Goal: Task Accomplishment & Management: Use online tool/utility

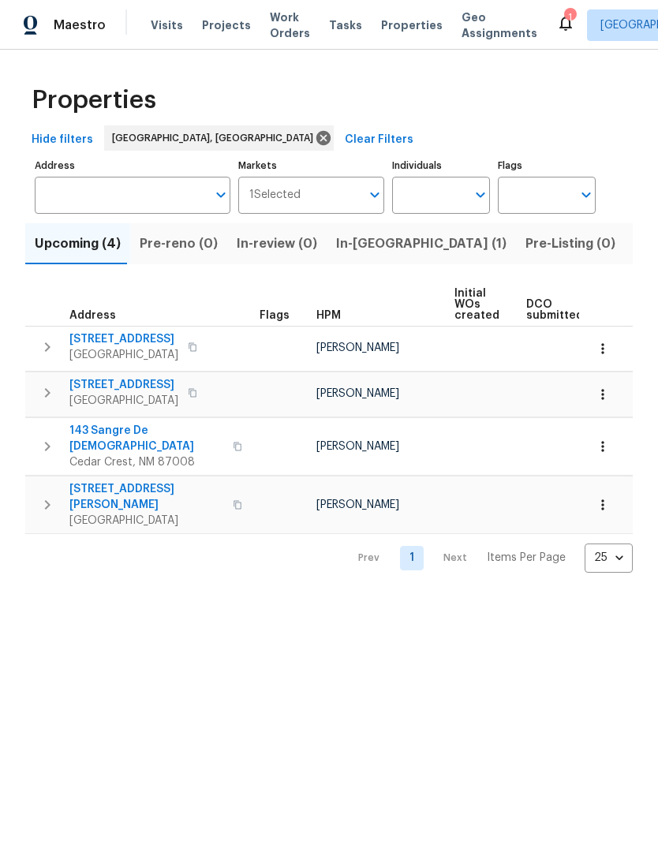
click at [559, 22] on icon at bounding box center [565, 24] width 13 height 16
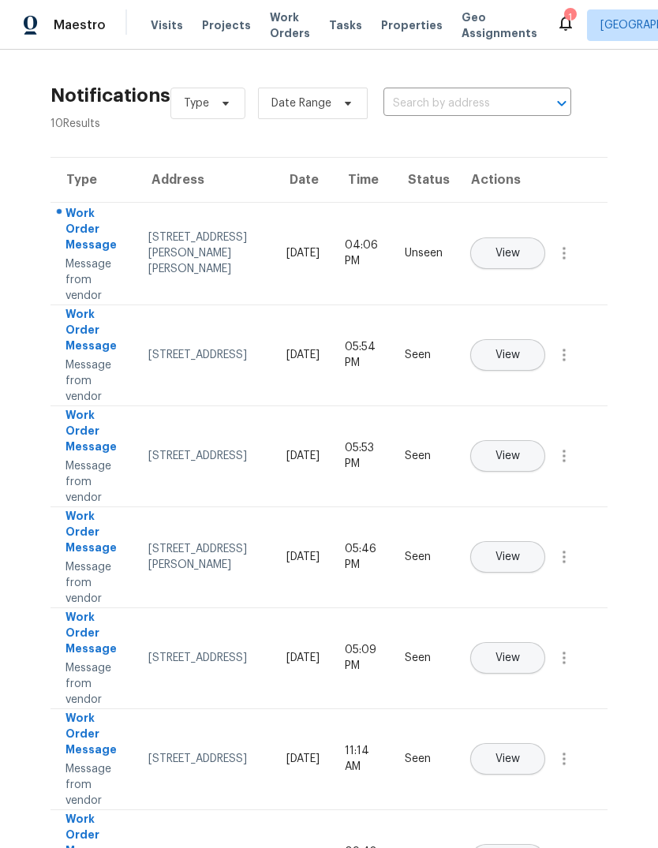
click at [545, 237] on button "View" at bounding box center [507, 253] width 75 height 32
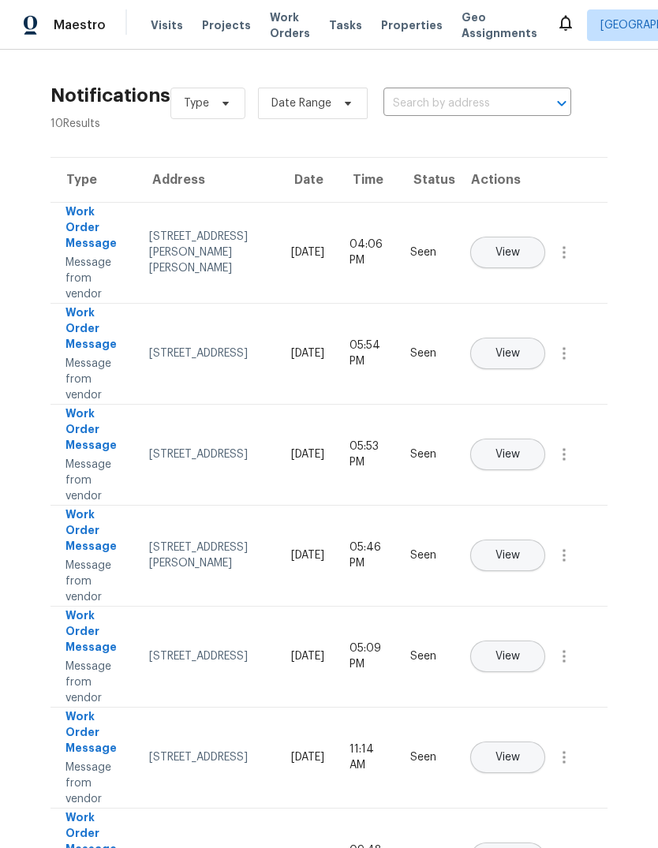
click at [389, 20] on span "Properties" at bounding box center [411, 25] width 61 height 16
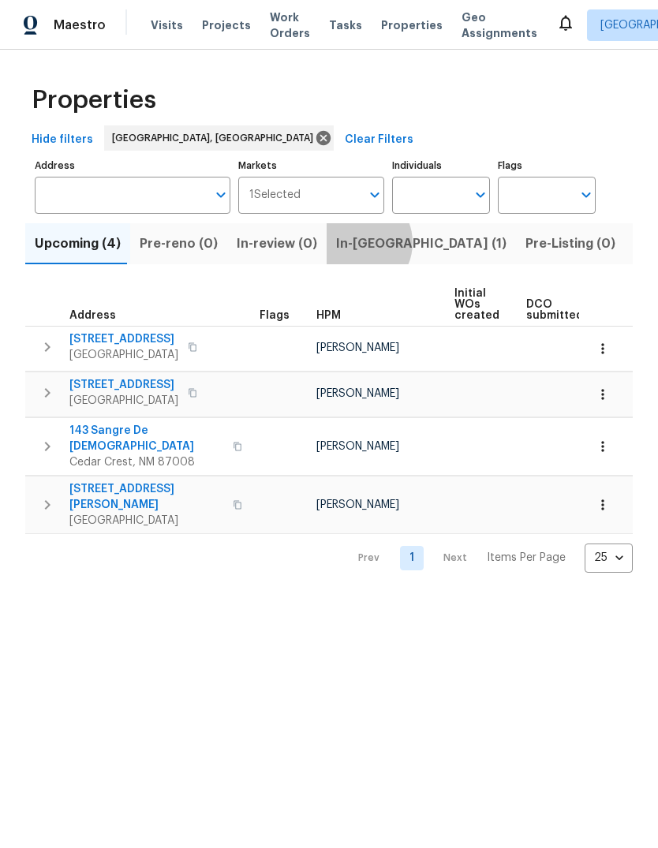
click at [344, 244] on span "In-[GEOGRAPHIC_DATA] (1)" at bounding box center [421, 244] width 170 height 22
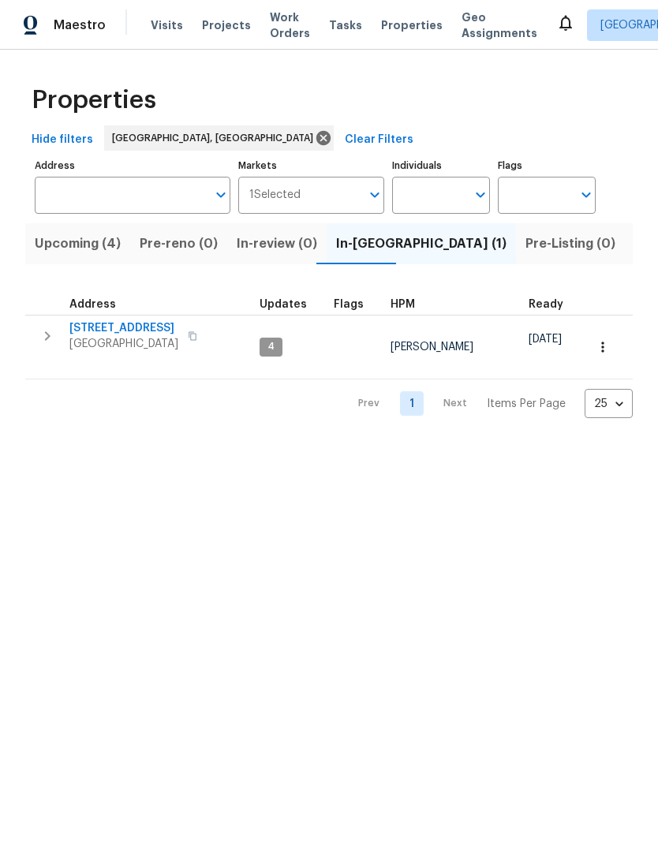
click at [114, 324] on span "[STREET_ADDRESS]" at bounding box center [123, 328] width 109 height 16
click at [67, 229] on button "Upcoming (4)" at bounding box center [77, 243] width 105 height 41
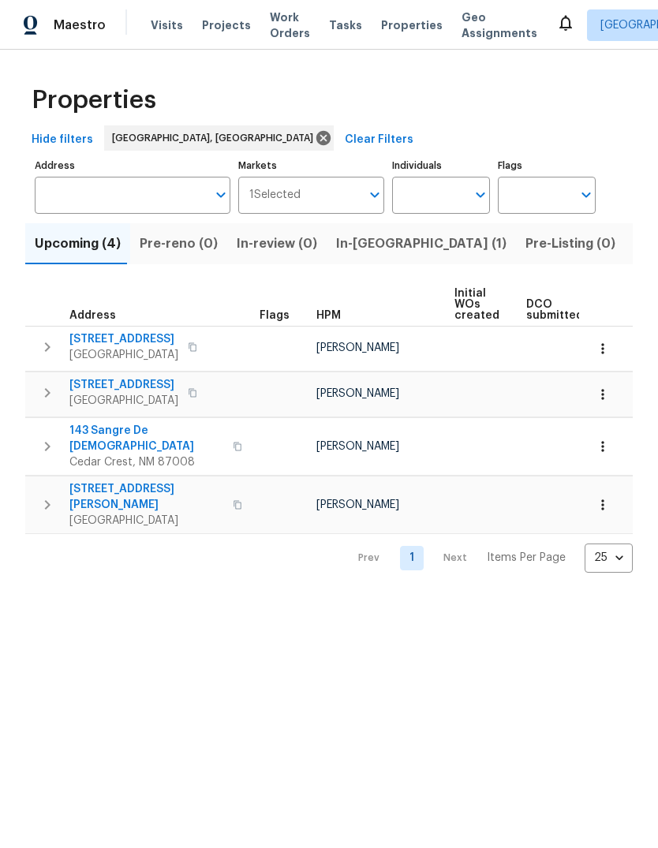
click at [601, 348] on icon "button" at bounding box center [602, 349] width 16 height 16
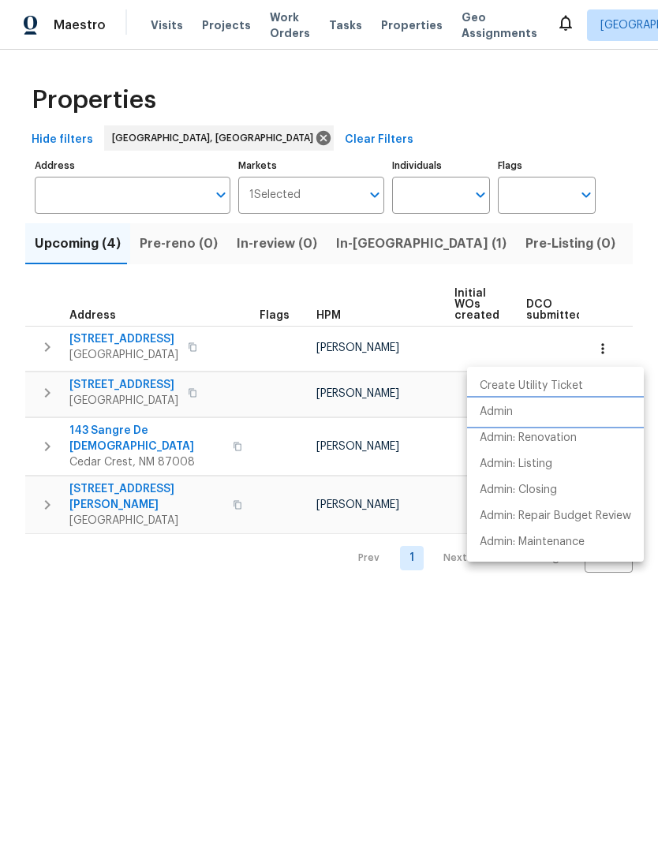
click at [495, 416] on p "Admin" at bounding box center [495, 412] width 33 height 17
click at [117, 588] on div at bounding box center [329, 424] width 658 height 848
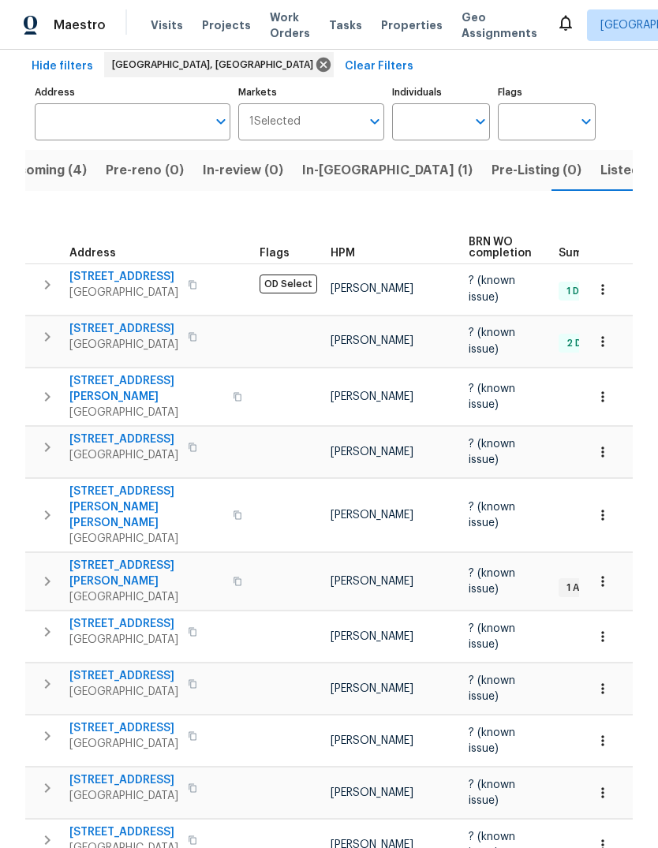
click at [600, 159] on span "Listed (20)" at bounding box center [634, 170] width 69 height 22
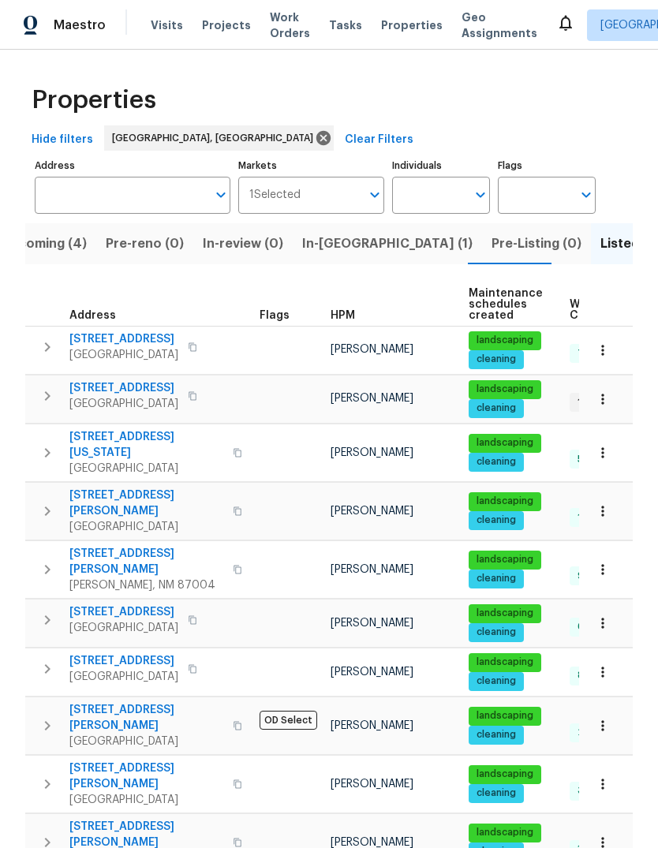
click at [287, 20] on span "Work Orders" at bounding box center [290, 25] width 40 height 32
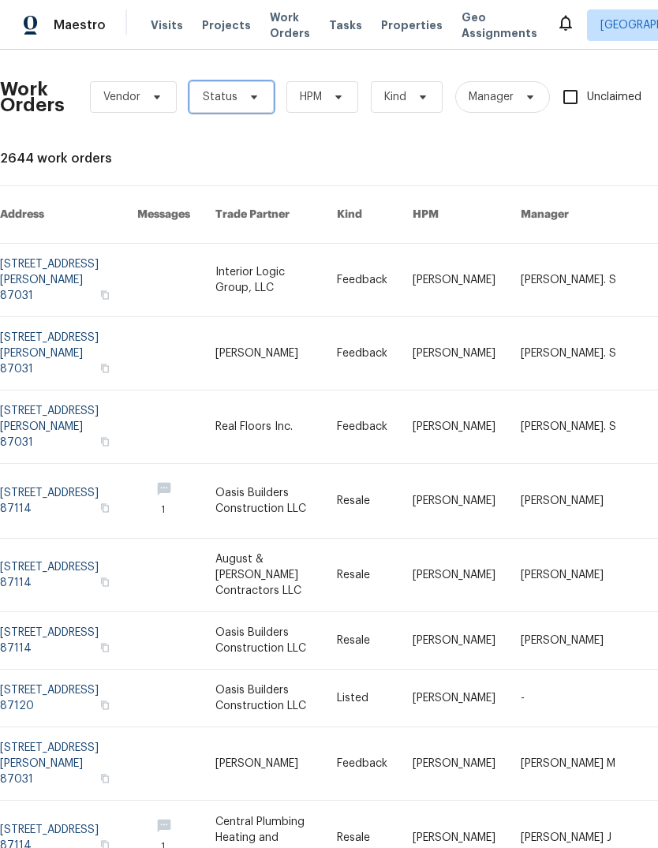
click at [253, 95] on icon at bounding box center [254, 97] width 6 height 4
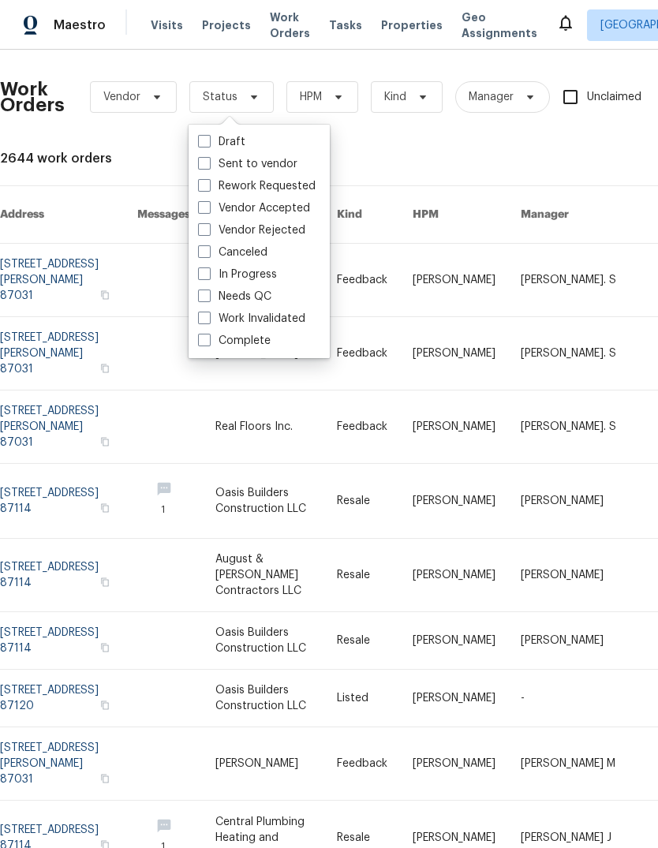
click at [257, 293] on label "Needs QC" at bounding box center [234, 297] width 73 height 16
click at [208, 293] on input "Needs QC" at bounding box center [203, 294] width 10 height 10
checkbox input "true"
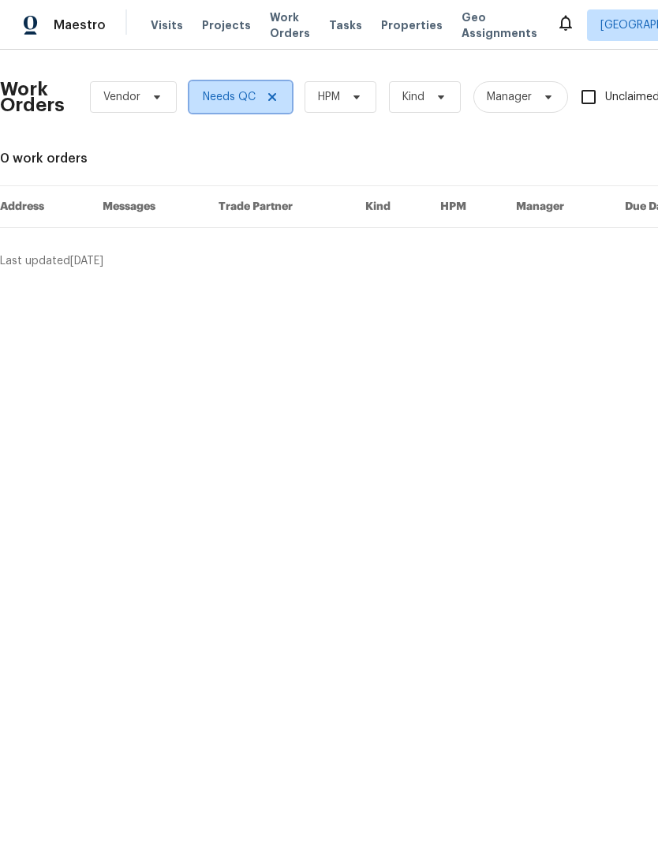
click at [266, 94] on icon at bounding box center [272, 97] width 13 height 13
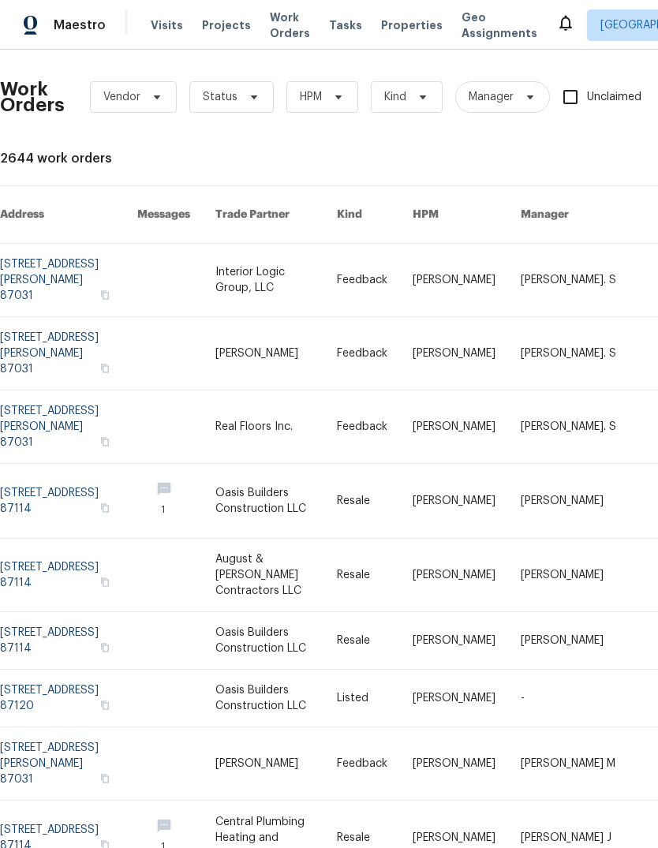
click at [22, 247] on link at bounding box center [68, 280] width 137 height 73
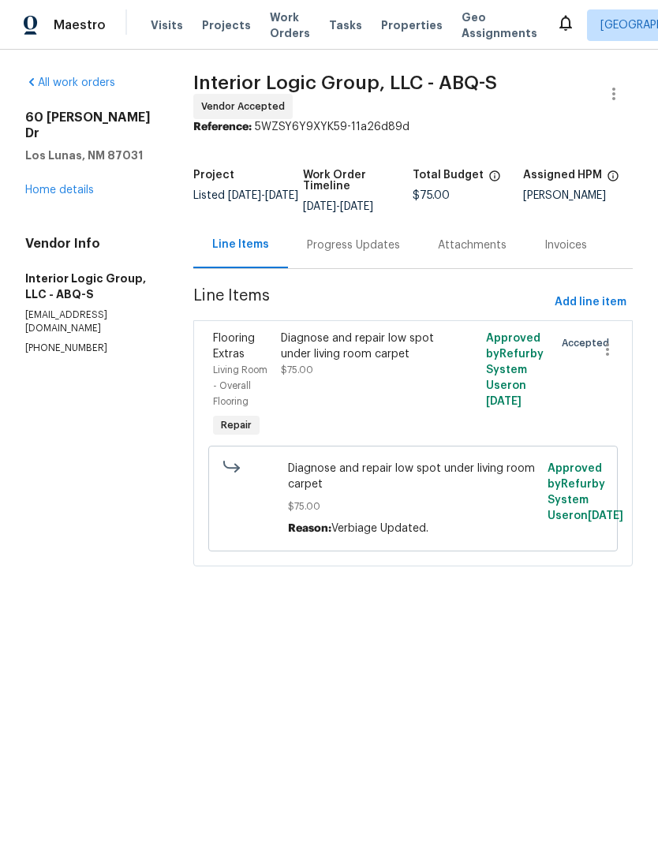
click at [378, 248] on div "Progress Updates" at bounding box center [353, 245] width 93 height 16
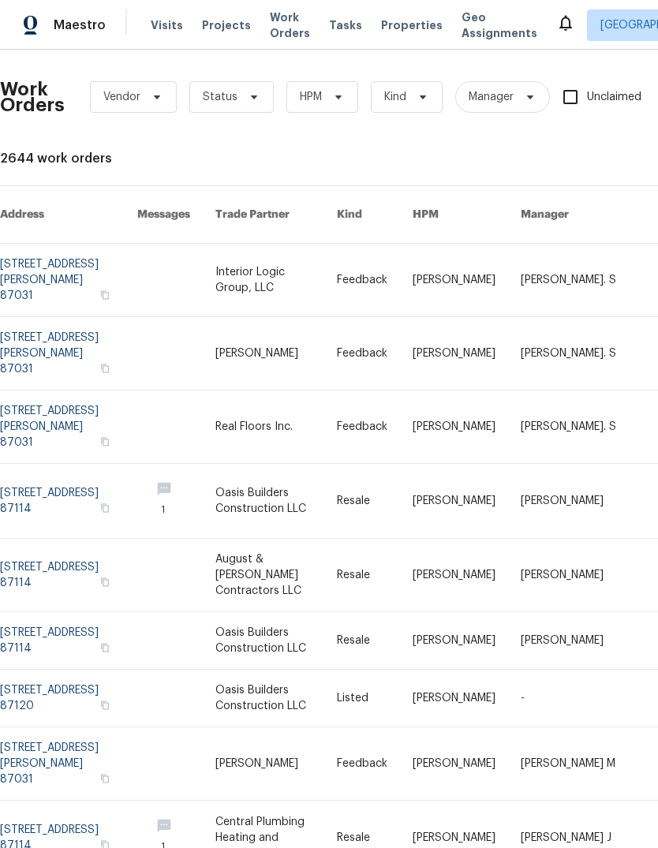
click at [337, 324] on link at bounding box center [275, 353] width 121 height 73
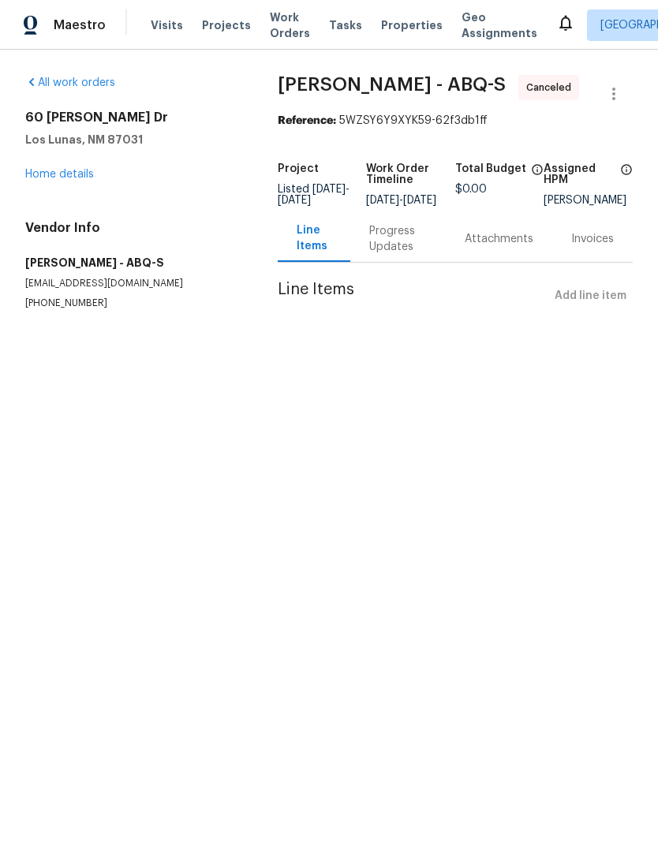
click at [394, 252] on div "Progress Updates" at bounding box center [398, 239] width 58 height 32
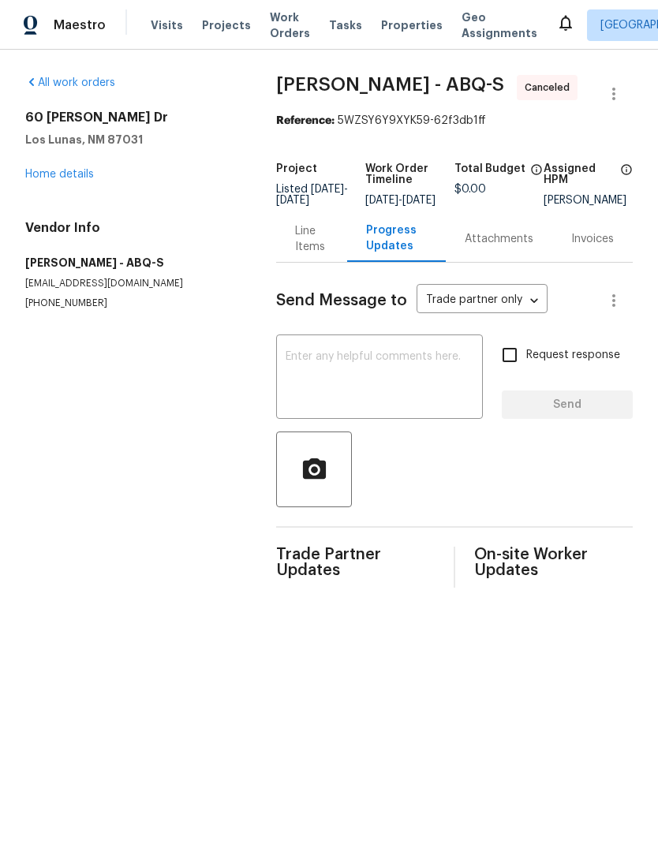
click at [88, 84] on link "All work orders" at bounding box center [70, 82] width 90 height 11
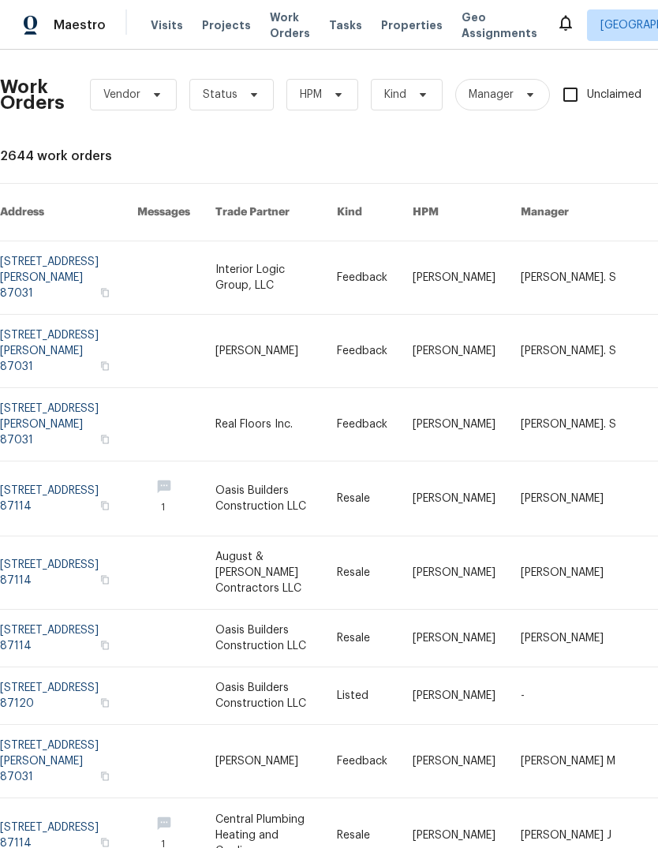
scroll to position [2, 0]
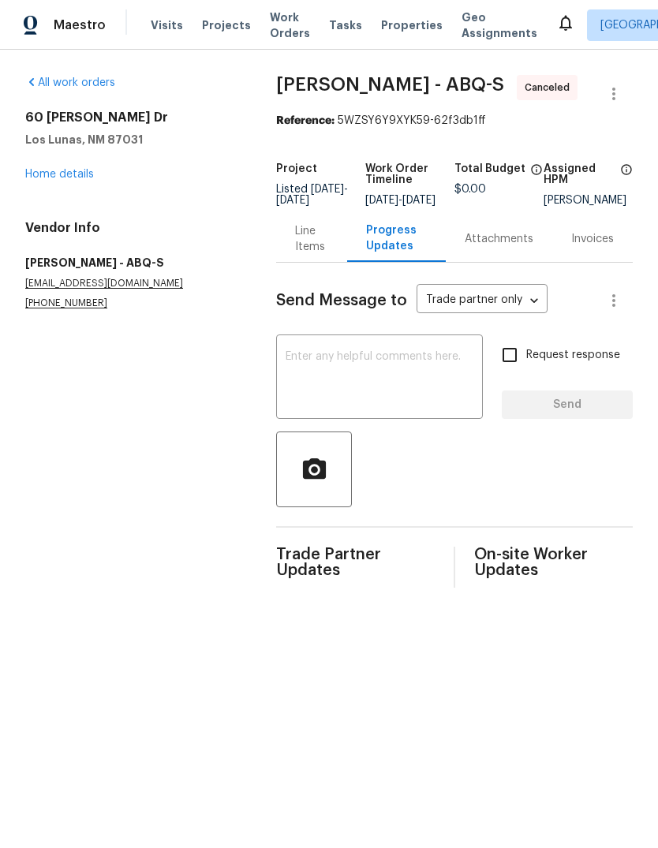
click at [52, 175] on link "Home details" at bounding box center [59, 174] width 69 height 11
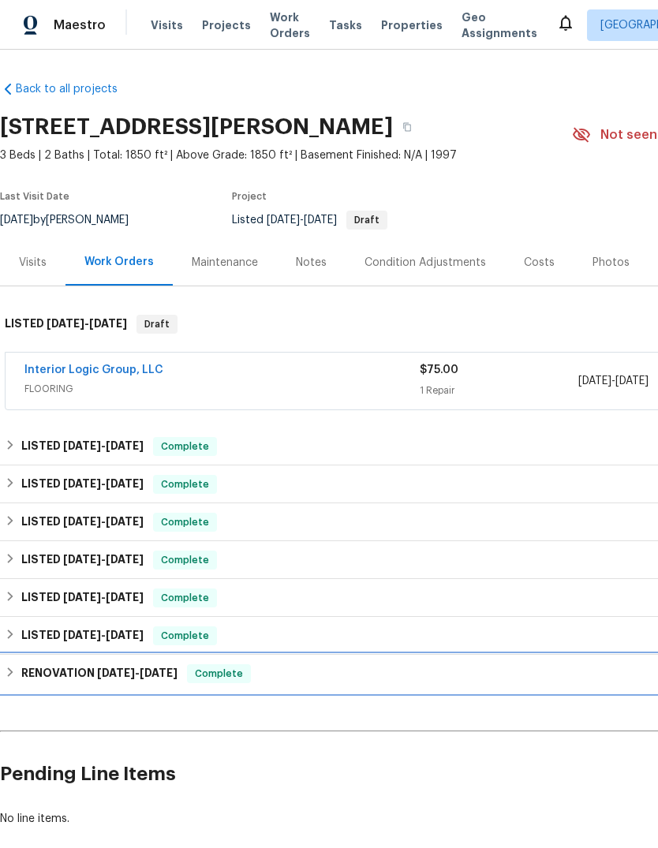
click at [117, 669] on span "[DATE]" at bounding box center [116, 672] width 38 height 11
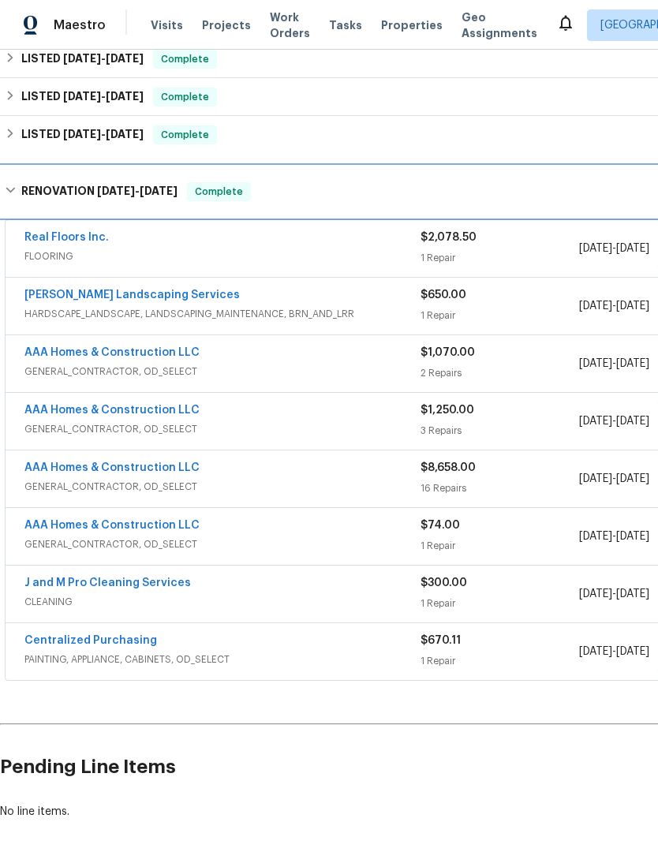
scroll to position [500, 0]
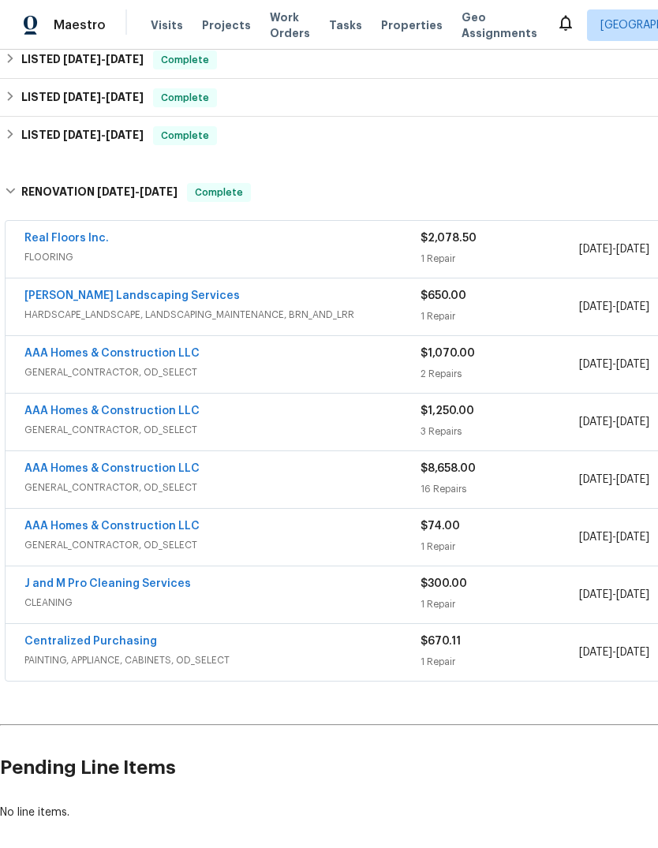
click at [382, 32] on span "Properties" at bounding box center [411, 25] width 61 height 16
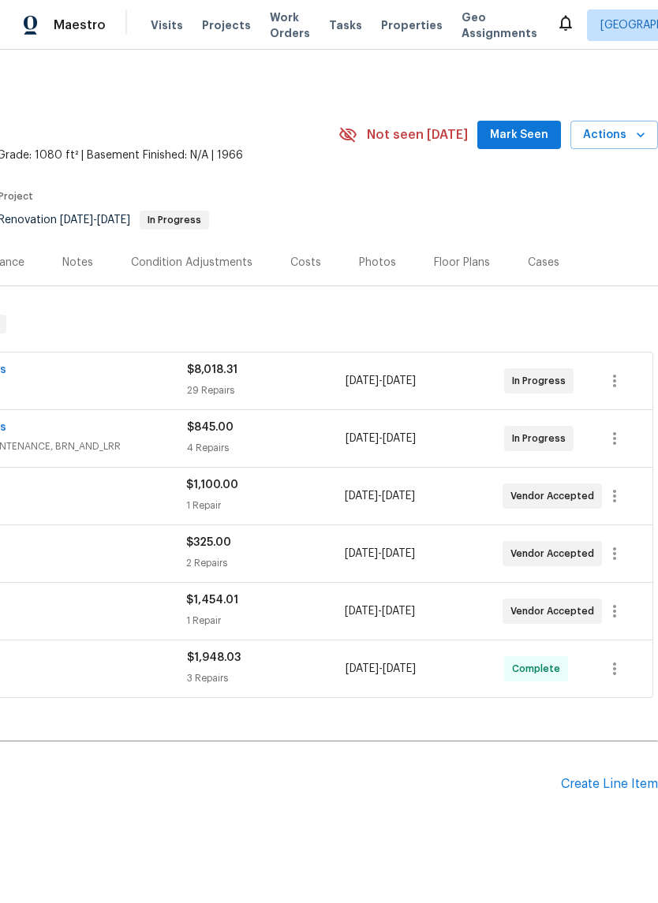
scroll to position [0, 233]
click at [524, 130] on span "Mark Seen" at bounding box center [519, 135] width 58 height 20
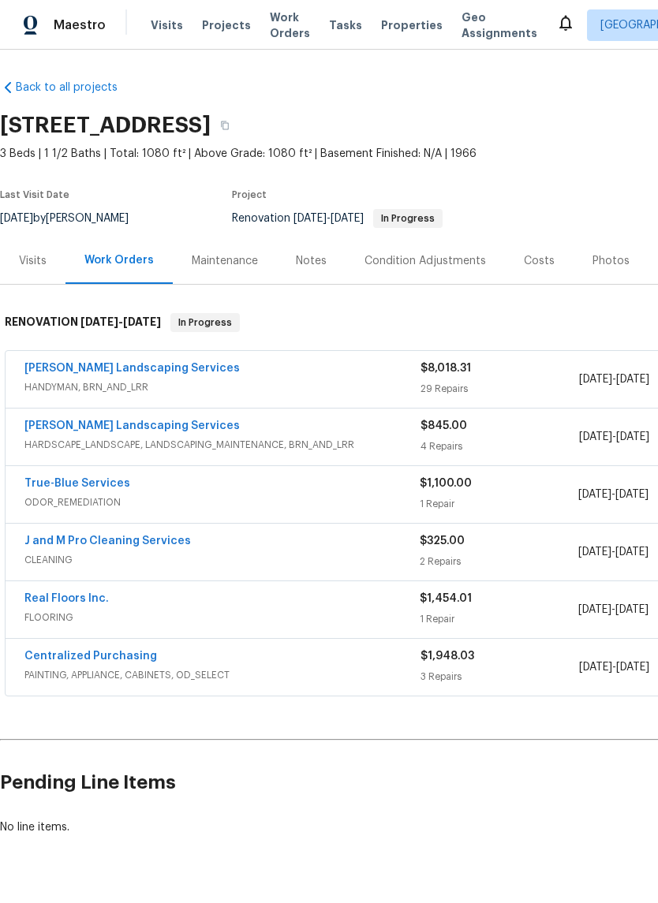
scroll to position [2, 0]
click at [316, 262] on div "Notes" at bounding box center [311, 261] width 31 height 16
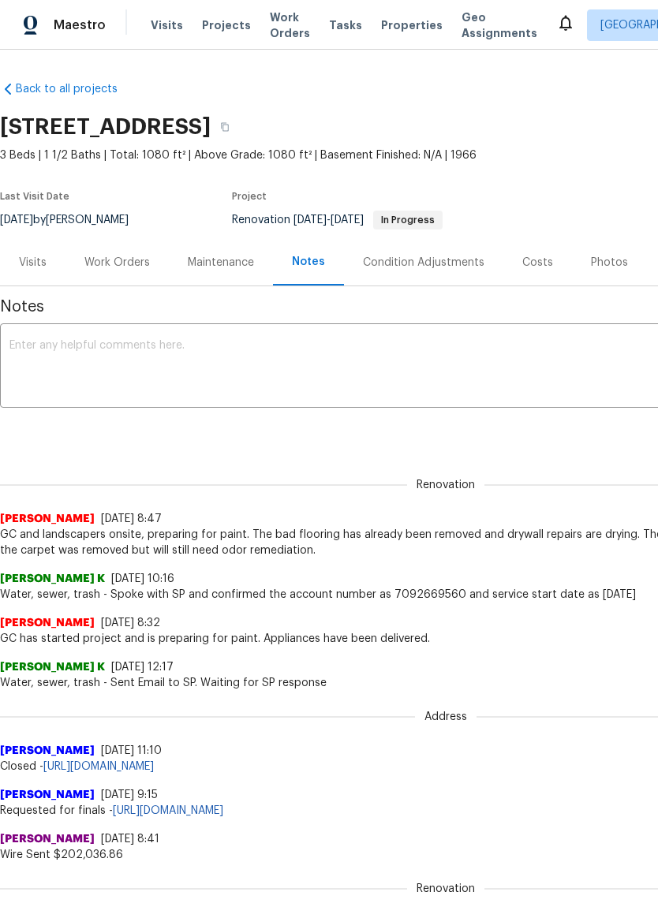
click at [37, 332] on div "x ​" at bounding box center [445, 367] width 891 height 80
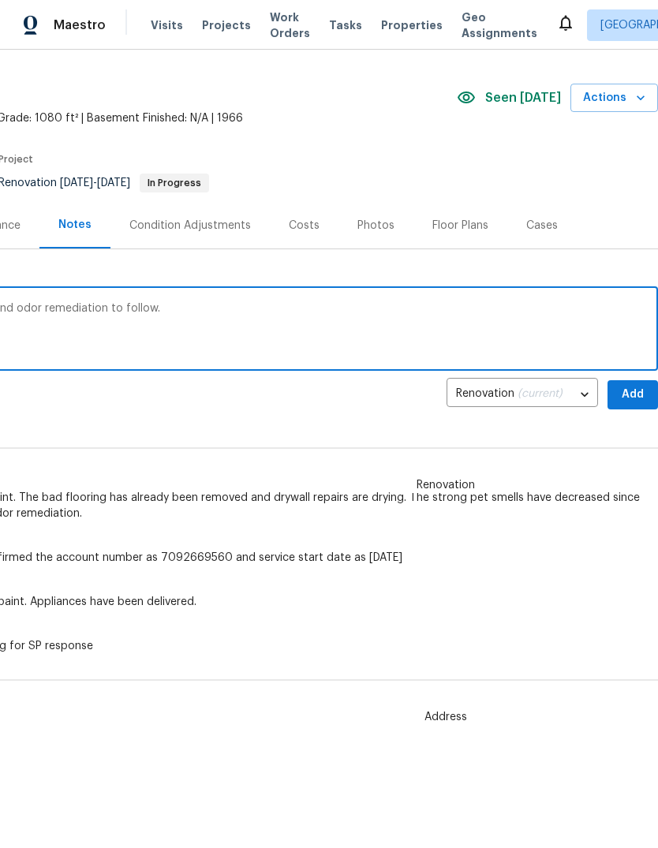
scroll to position [38, 233]
type textarea "Flooring is scheduled for today, cleaners and odor remediation to follow."
click at [627, 391] on span "Add" at bounding box center [632, 394] width 25 height 20
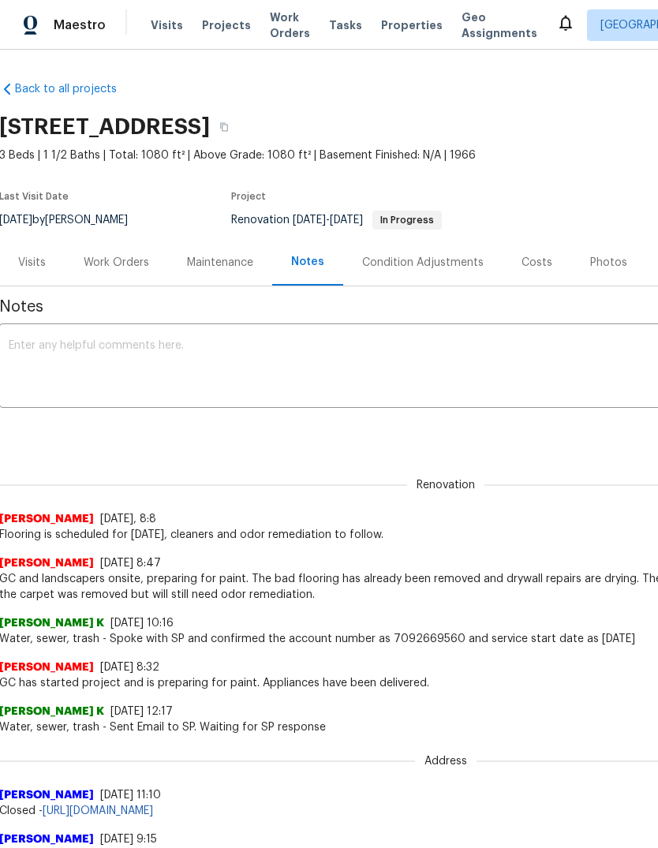
scroll to position [0, 1]
